Goal: Task Accomplishment & Management: Complete application form

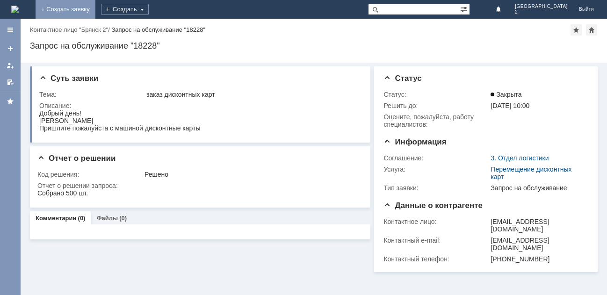
click at [95, 7] on link "+ Создать заявку" at bounding box center [66, 9] width 60 height 19
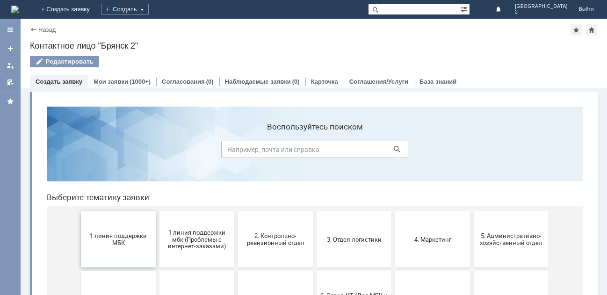
click at [110, 224] on button "1 линия поддержки МБК" at bounding box center [118, 240] width 75 height 56
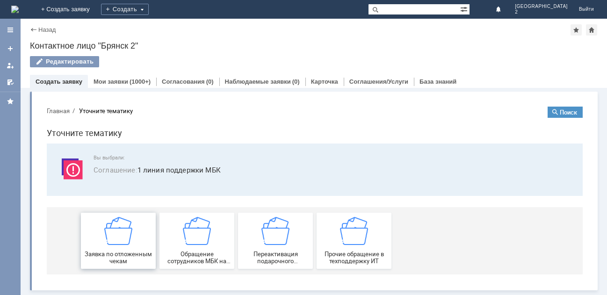
click at [117, 241] on img at bounding box center [118, 231] width 28 height 28
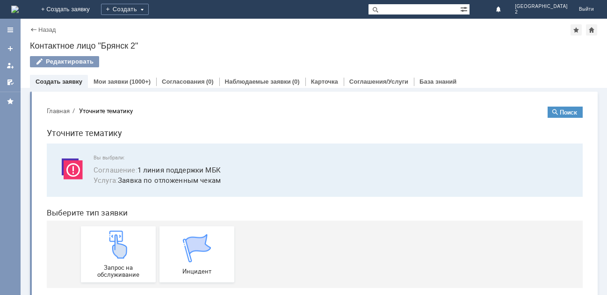
click at [117, 241] on img at bounding box center [118, 245] width 28 height 28
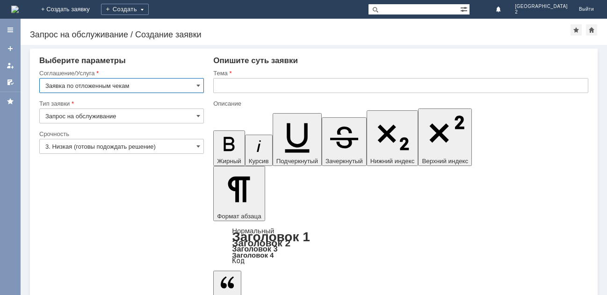
click at [231, 82] on input "text" at bounding box center [400, 85] width 375 height 15
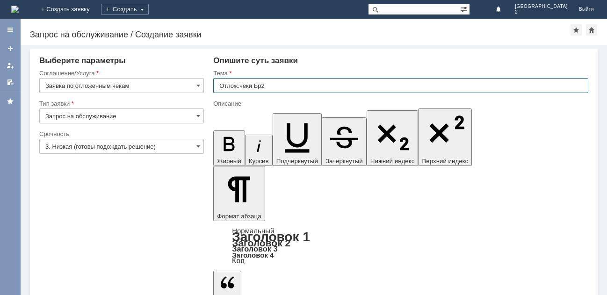
type input "Отлож.чеки Бр2"
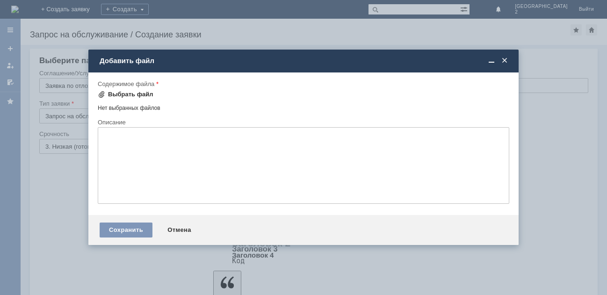
click at [129, 91] on div "Выбрать файл" at bounding box center [130, 94] width 45 height 7
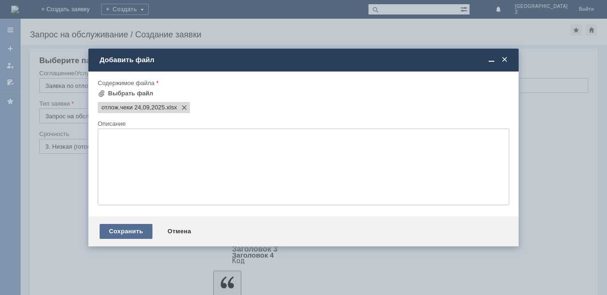
click at [129, 234] on div "Сохранить" at bounding box center [126, 231] width 53 height 15
